Goal: Find specific page/section: Find specific page/section

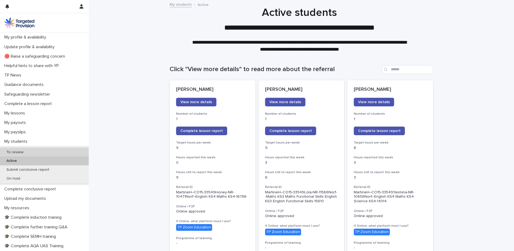
click at [22, 151] on p "To review" at bounding box center [15, 152] width 26 height 5
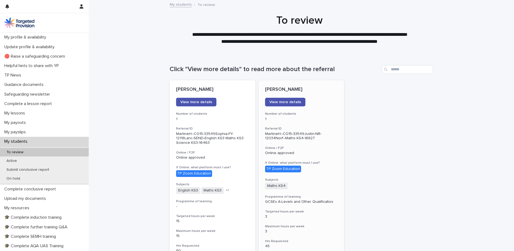
click at [309, 110] on div "[PERSON_NAME] View more details Number of students 1 Referral ID MartineH--CO15…" at bounding box center [302, 219] width 86 height 279
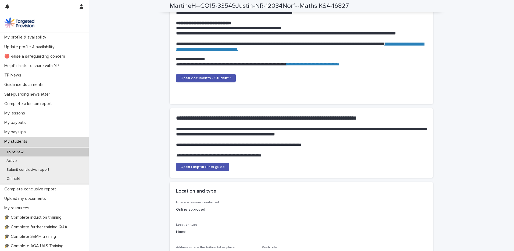
scroll to position [538, 0]
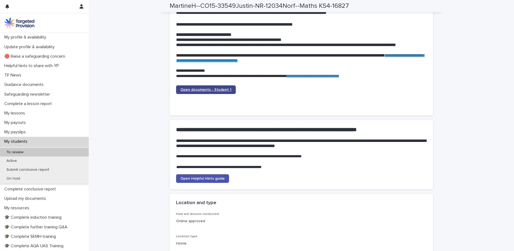
click at [207, 90] on span "Open documents - Student 1" at bounding box center [206, 90] width 51 height 4
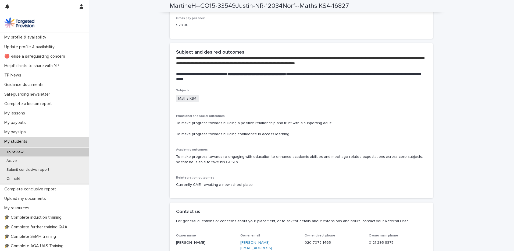
scroll to position [1103, 0]
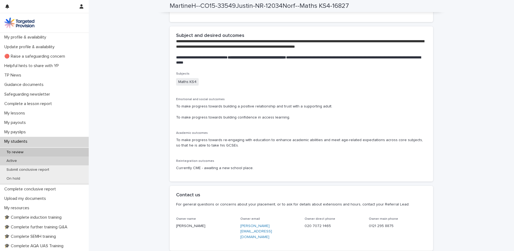
click at [20, 158] on div "Active" at bounding box center [44, 160] width 89 height 9
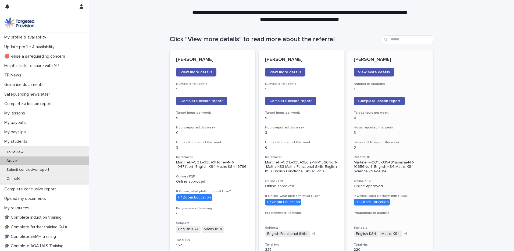
scroll to position [27, 0]
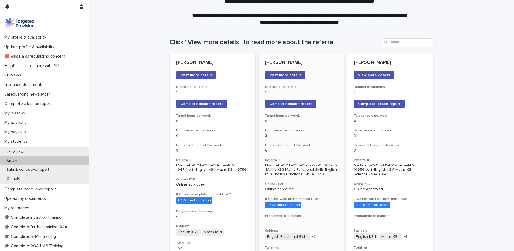
click at [316, 138] on div "[PERSON_NAME] View more details Number of students 1 Complete lesson report Tar…" at bounding box center [302, 240] width 86 height 375
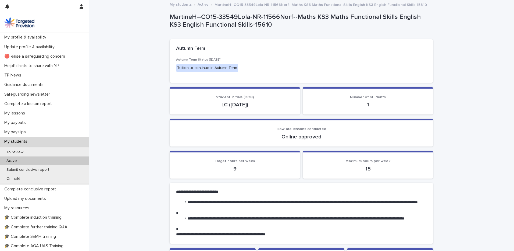
click at [199, 3] on link "Active" at bounding box center [203, 4] width 11 height 6
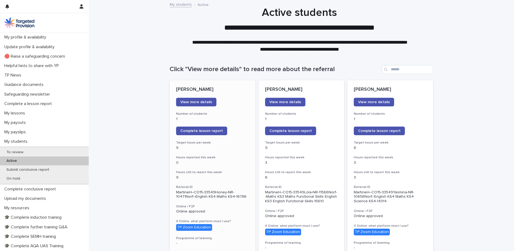
click at [236, 119] on p "1" at bounding box center [212, 119] width 73 height 5
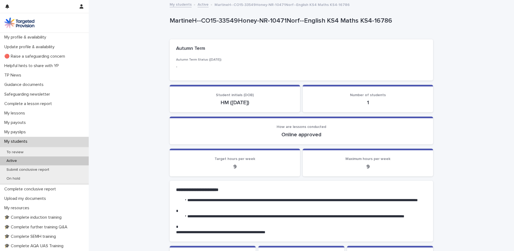
click at [199, 2] on link "Active" at bounding box center [203, 4] width 11 height 6
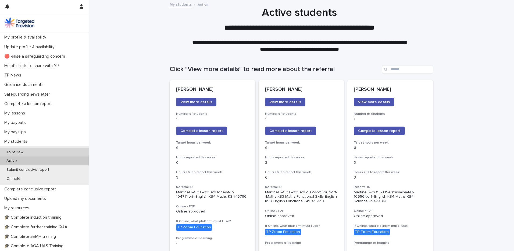
click at [37, 149] on div "To review" at bounding box center [44, 152] width 89 height 9
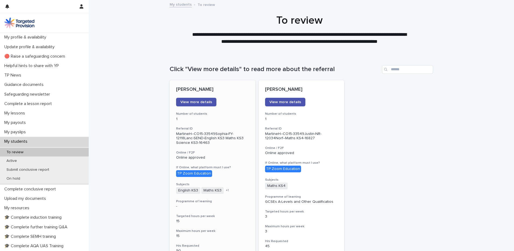
click at [233, 118] on p "1" at bounding box center [212, 119] width 73 height 5
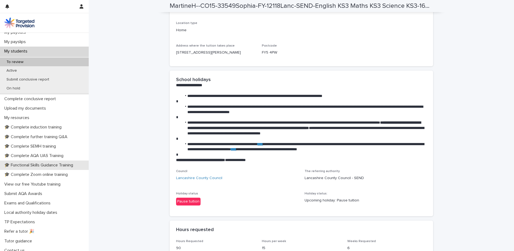
scroll to position [94, 0]
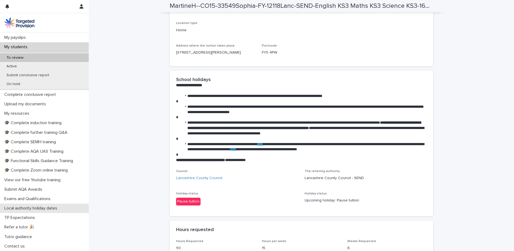
click at [45, 207] on p "Local authority holiday dates" at bounding box center [31, 208] width 59 height 5
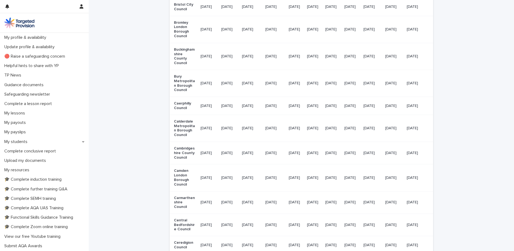
scroll to position [643, 0]
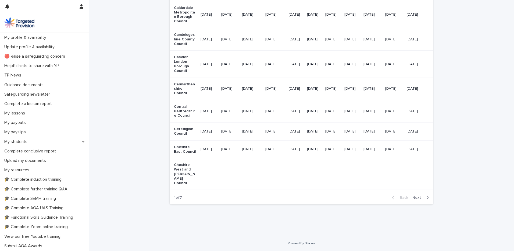
click at [417, 196] on span "Next" at bounding box center [419, 198] width 12 height 4
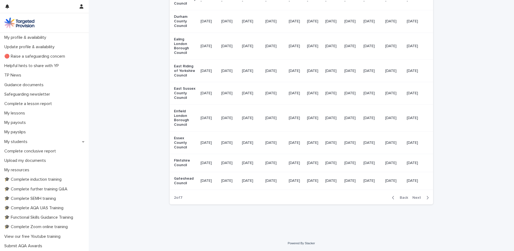
scroll to position [620, 0]
click at [417, 196] on span "Next" at bounding box center [419, 198] width 12 height 4
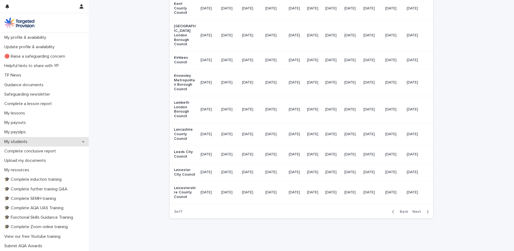
click at [26, 138] on div "My students" at bounding box center [44, 141] width 89 height 9
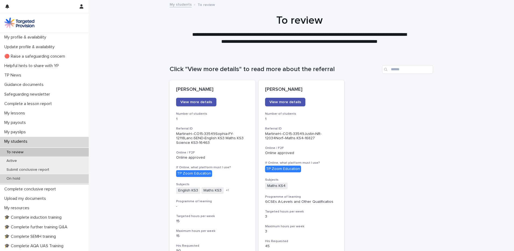
click at [17, 179] on p "On hold" at bounding box center [13, 178] width 22 height 5
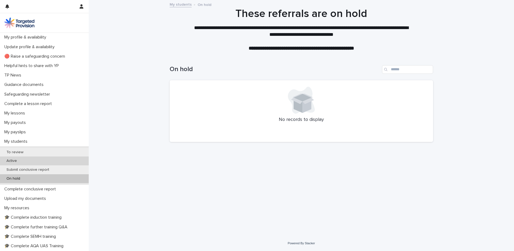
click at [17, 159] on p "Active" at bounding box center [11, 160] width 19 height 5
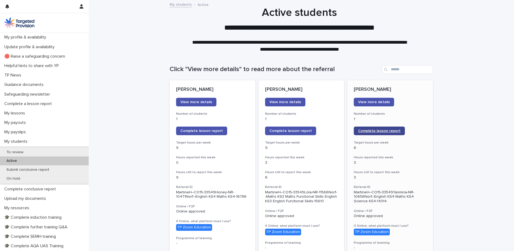
click at [366, 130] on span "Complete lesson report" at bounding box center [379, 131] width 43 height 4
